Goal: Task Accomplishment & Management: Manage account settings

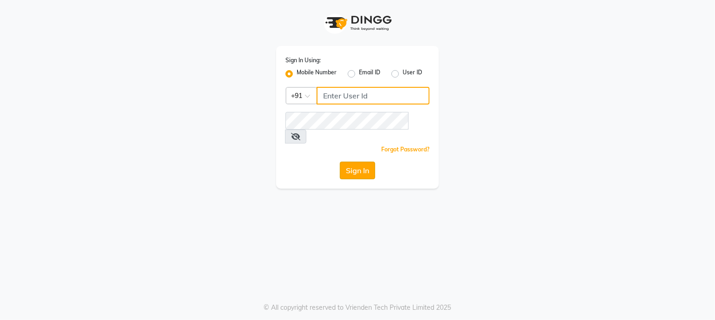
type input "9359594581"
click at [364, 162] on button "Sign In" at bounding box center [357, 171] width 35 height 18
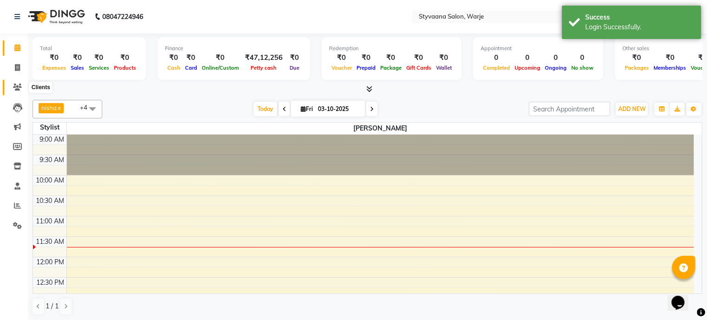
click at [22, 84] on span at bounding box center [17, 87] width 16 height 11
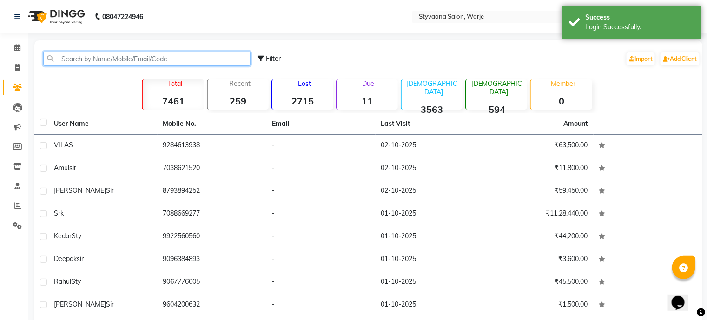
click at [77, 60] on input "text" at bounding box center [146, 59] width 207 height 14
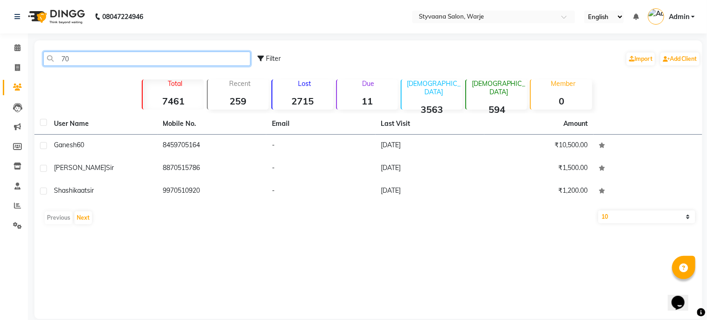
type input "7"
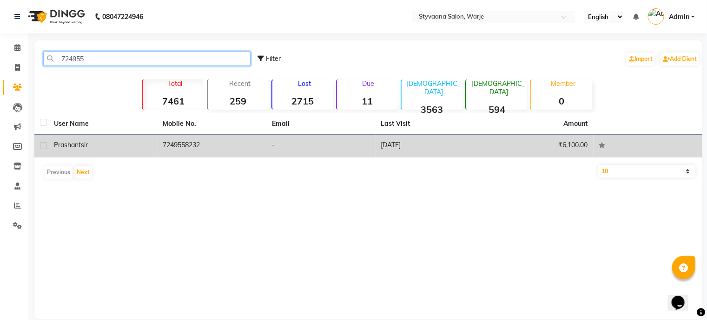
type input "724955"
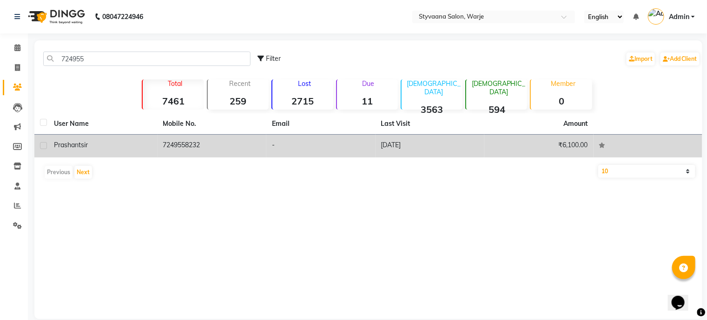
click at [603, 143] on icon at bounding box center [602, 146] width 7 height 6
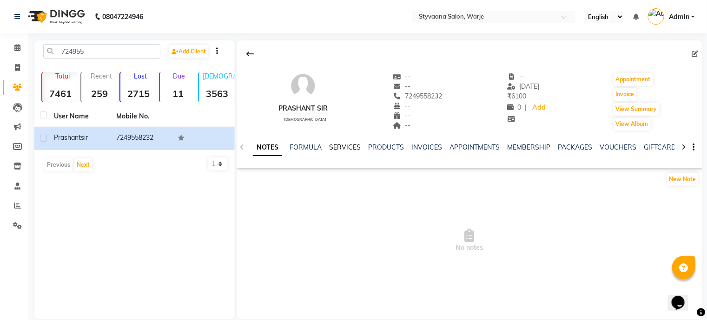
click at [341, 148] on link "SERVICES" at bounding box center [345, 147] width 32 height 8
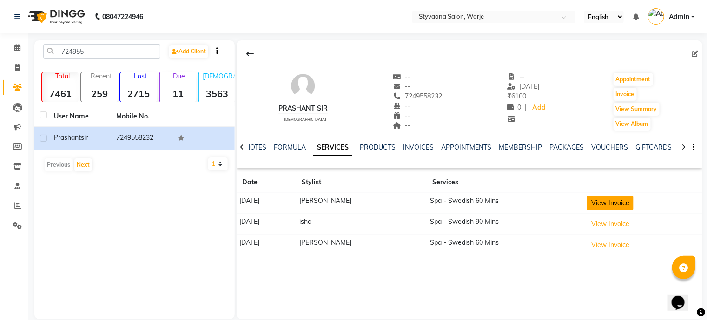
click at [600, 204] on button "View Invoice" at bounding box center [610, 203] width 46 height 14
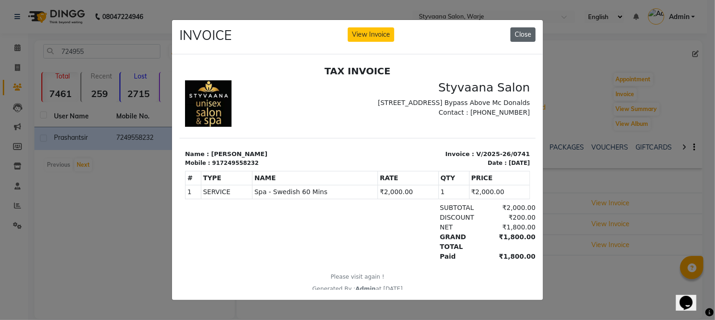
click at [525, 27] on button "Close" at bounding box center [522, 34] width 25 height 14
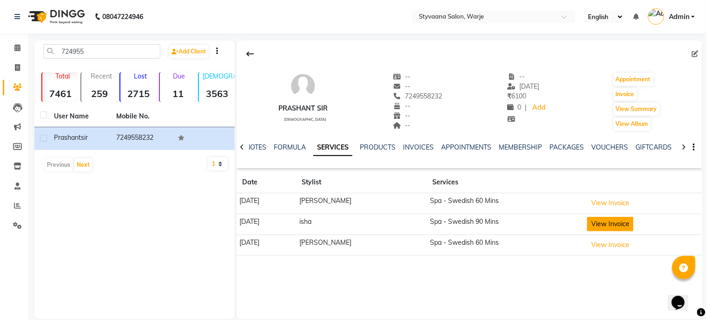
click at [601, 221] on button "View Invoice" at bounding box center [610, 224] width 46 height 14
